Goal: Ask a question: Seek information or help from site administrators or community

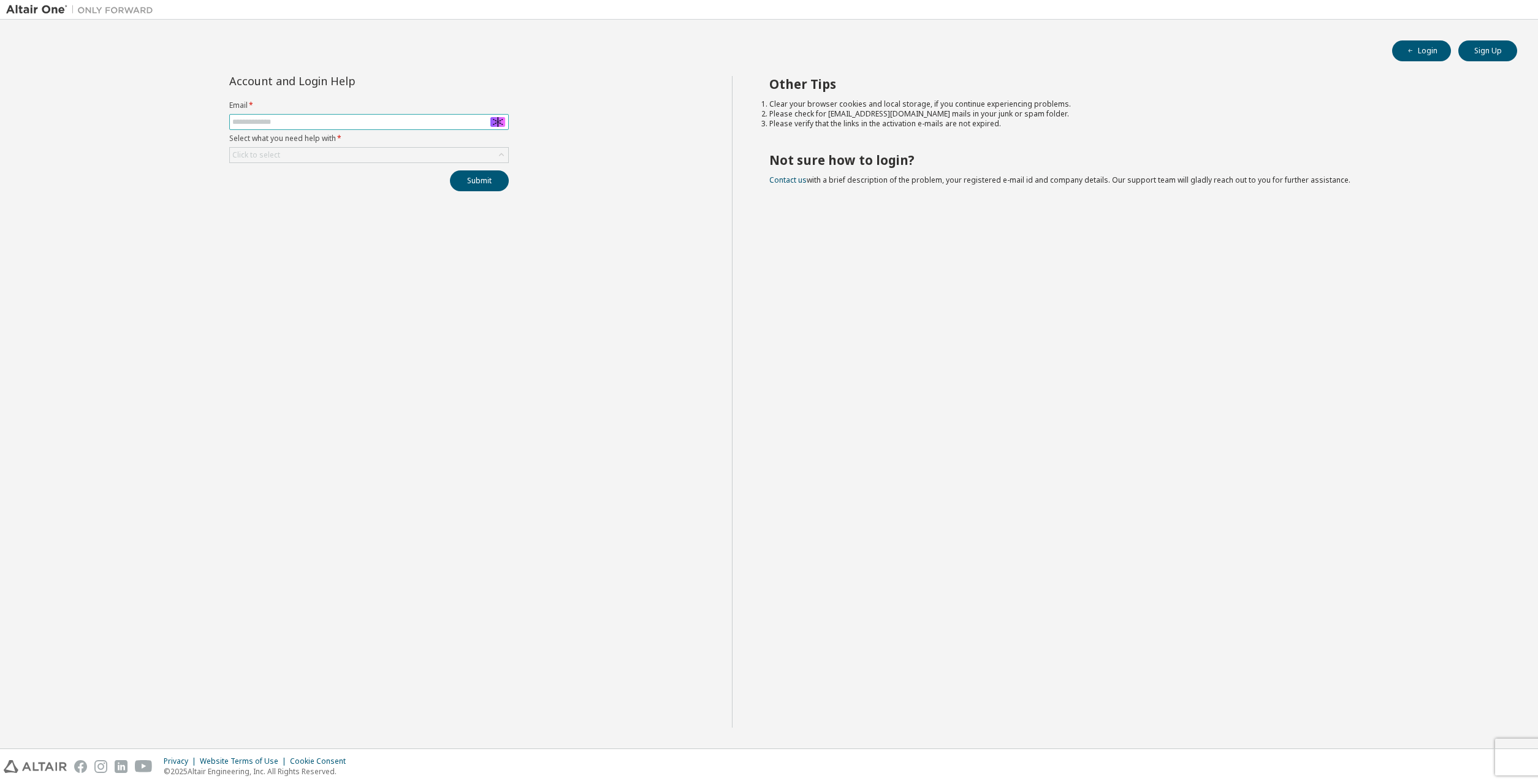
click at [401, 125] on input "text" at bounding box center [369, 122] width 273 height 10
type input "**********"
click at [368, 156] on div "Click to select" at bounding box center [369, 155] width 278 height 14
click at [346, 221] on li "My activation mail expired" at bounding box center [368, 221] width 276 height 16
click at [473, 186] on button "Submit" at bounding box center [480, 181] width 59 height 21
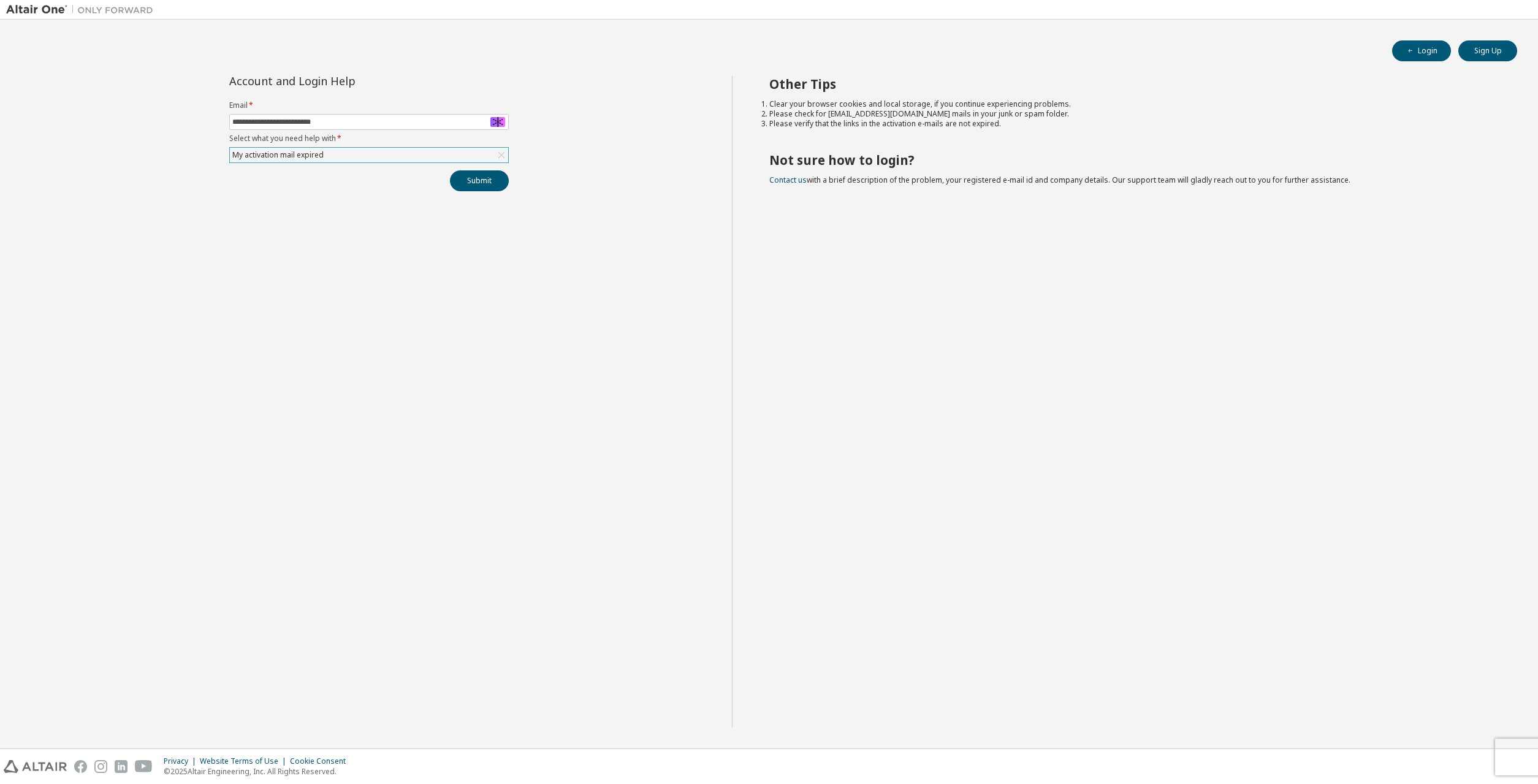
click at [49, 147] on div "**********" at bounding box center [369, 402] width 726 height 652
click at [347, 153] on div "My activation mail expired" at bounding box center [369, 155] width 278 height 14
click at [317, 195] on li "I forgot my password" at bounding box center [368, 190] width 276 height 16
click at [486, 181] on button "Submit" at bounding box center [480, 181] width 59 height 21
click at [1510, 751] on icon "button" at bounding box center [1513, 750] width 8 height 8
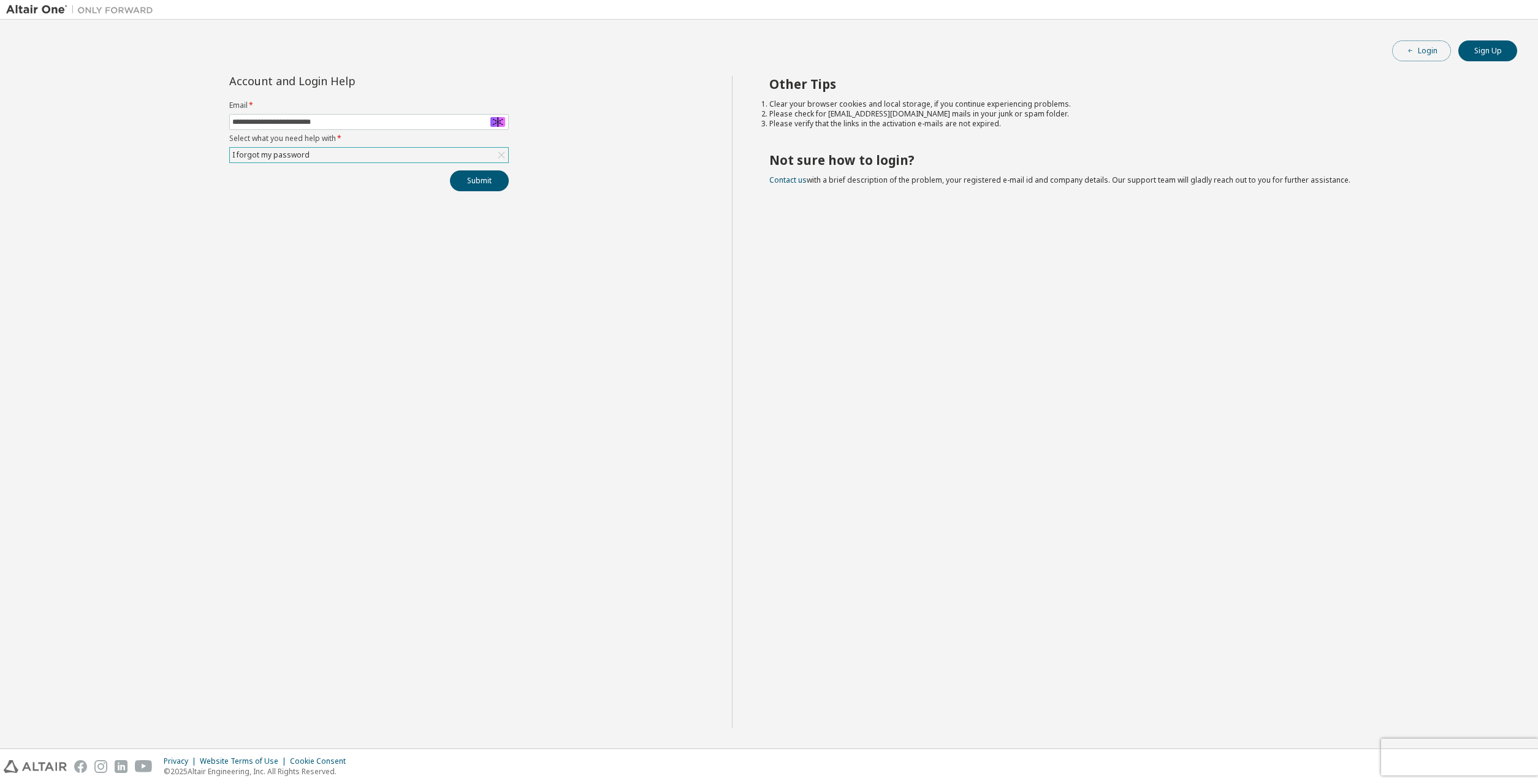
click at [1422, 53] on button "Login" at bounding box center [1422, 51] width 59 height 21
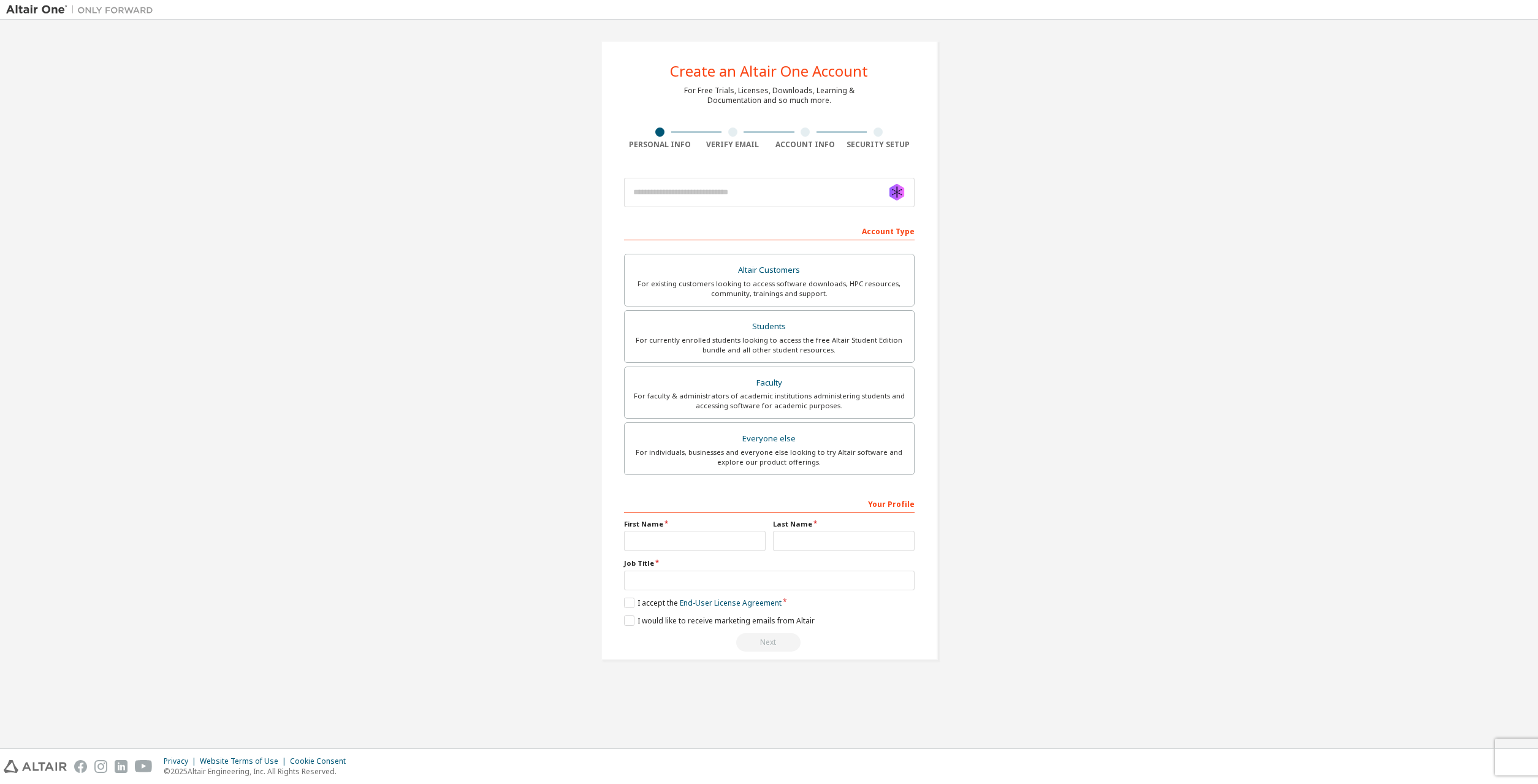
click at [1087, 102] on div "Create an Altair One Account For Free Trials, Licenses, Downloads, Learning & D…" at bounding box center [769, 350] width 1526 height 649
click at [768, 267] on div "Altair Customers" at bounding box center [769, 270] width 275 height 17
